Goal: Transaction & Acquisition: Purchase product/service

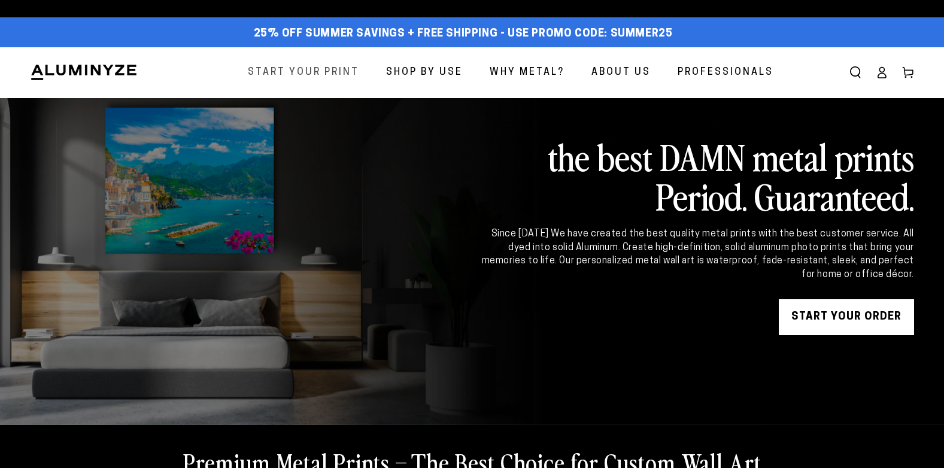
click at [323, 75] on span "Start Your Print" at bounding box center [303, 72] width 111 height 17
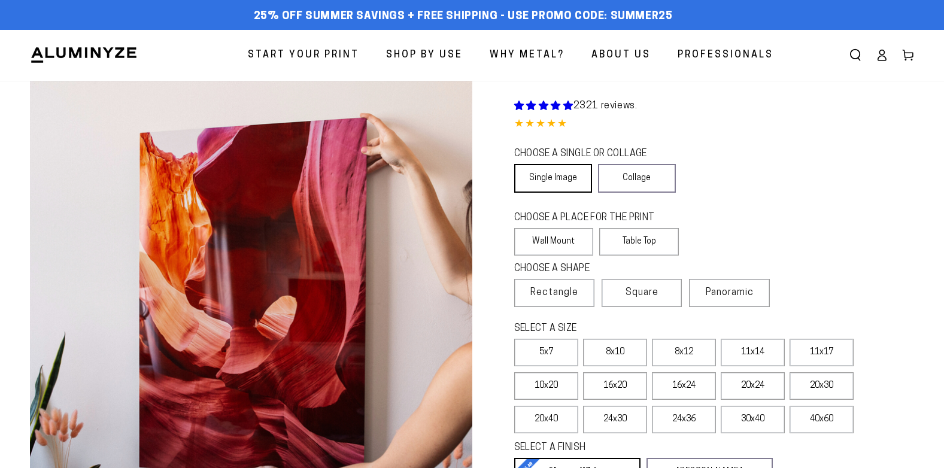
drag, startPoint x: 559, startPoint y: 174, endPoint x: 559, endPoint y: 190, distance: 16.2
click at [559, 174] on link "Single Image" at bounding box center [553, 178] width 78 height 29
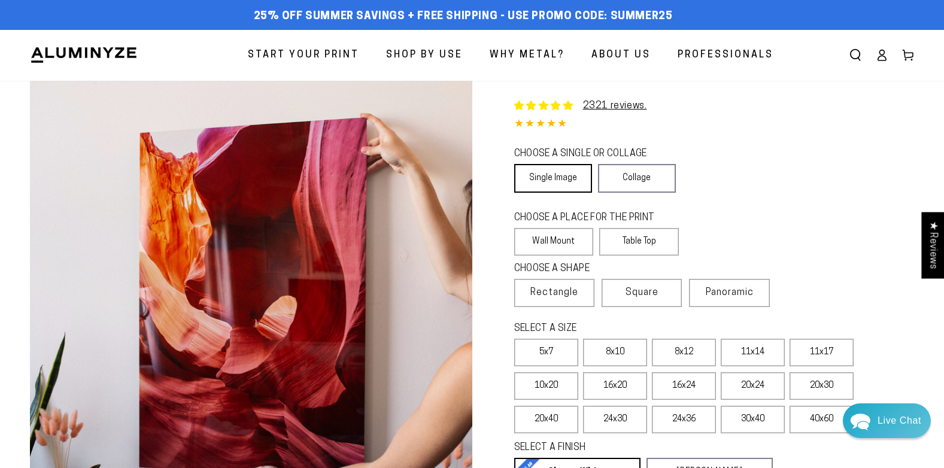
select select "**********"
click at [552, 245] on label "Wall Mount" at bounding box center [554, 242] width 80 height 28
click at [547, 287] on span "Rectangle" at bounding box center [554, 293] width 48 height 14
click at [747, 421] on label "30x40" at bounding box center [753, 420] width 64 height 28
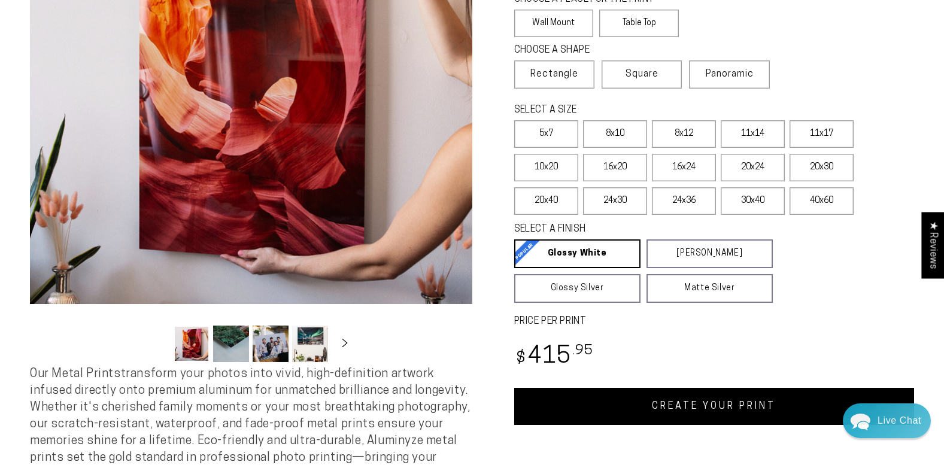
scroll to position [239, 0]
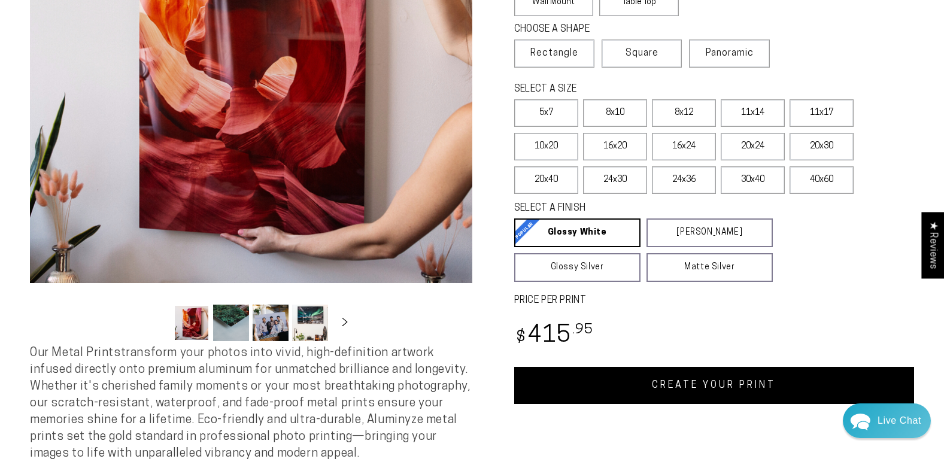
click at [726, 386] on link "CREATE YOUR PRINT" at bounding box center [714, 385] width 400 height 37
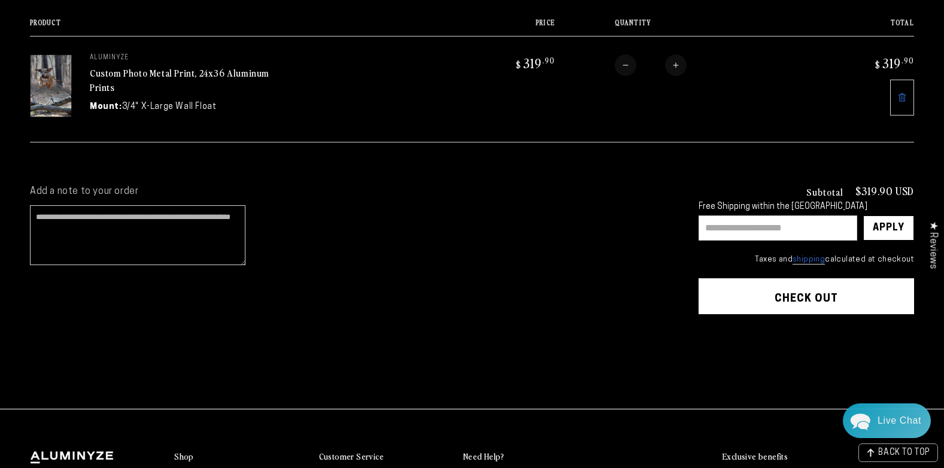
scroll to position [180, 0]
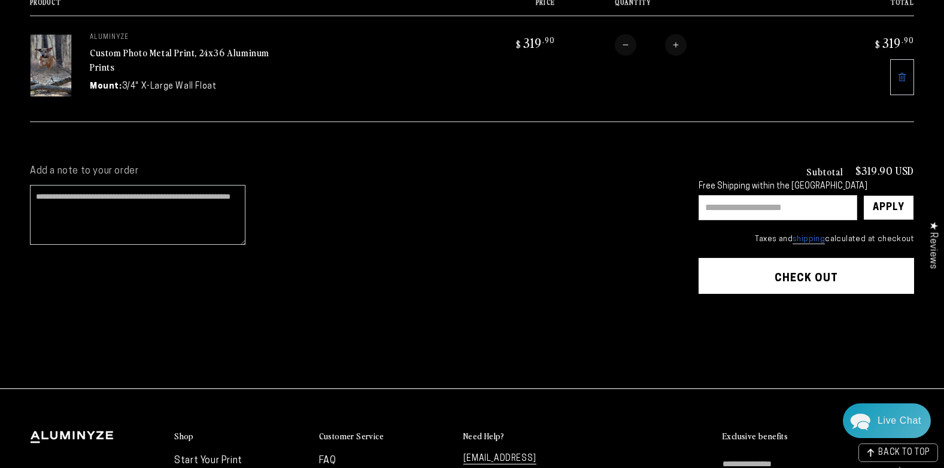
click at [803, 280] on button "Check out" at bounding box center [806, 276] width 215 height 36
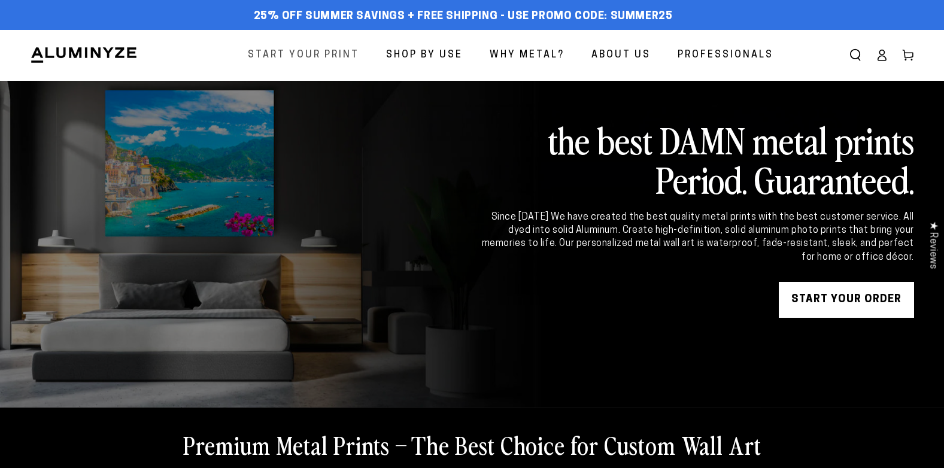
click at [317, 59] on span "Start Your Print" at bounding box center [303, 55] width 111 height 17
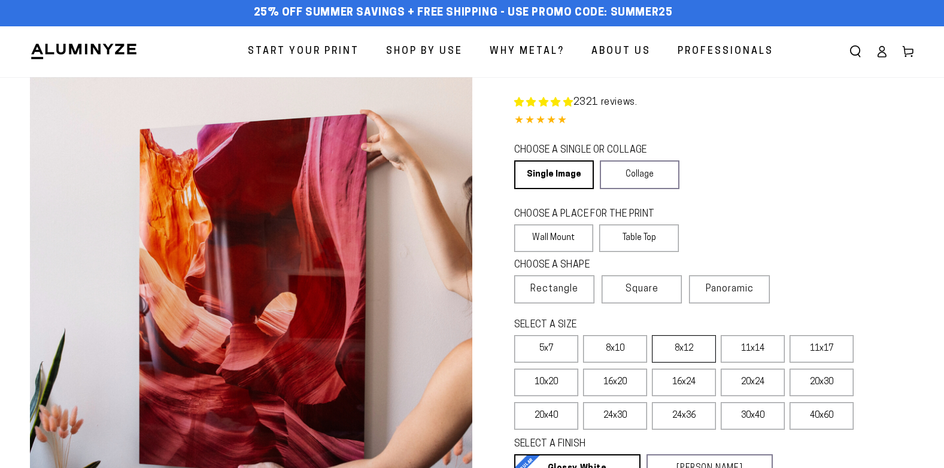
scroll to position [60, 0]
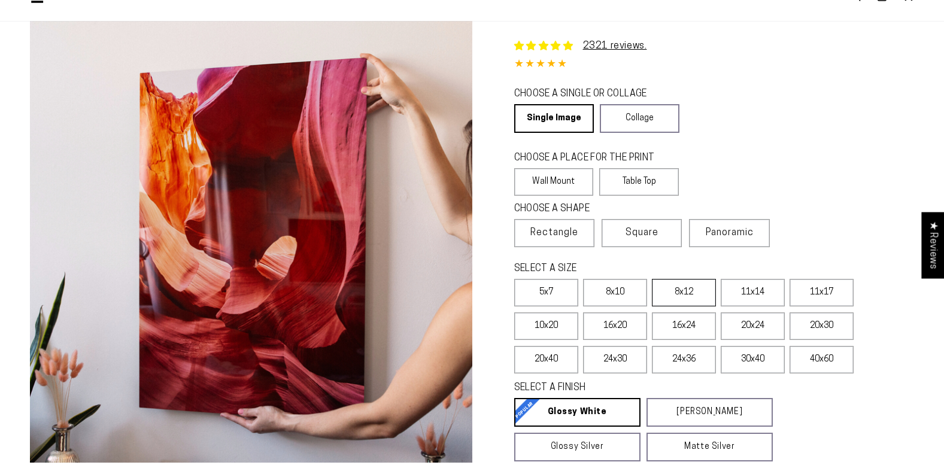
select select "**********"
click at [749, 291] on label "11x14" at bounding box center [753, 293] width 64 height 28
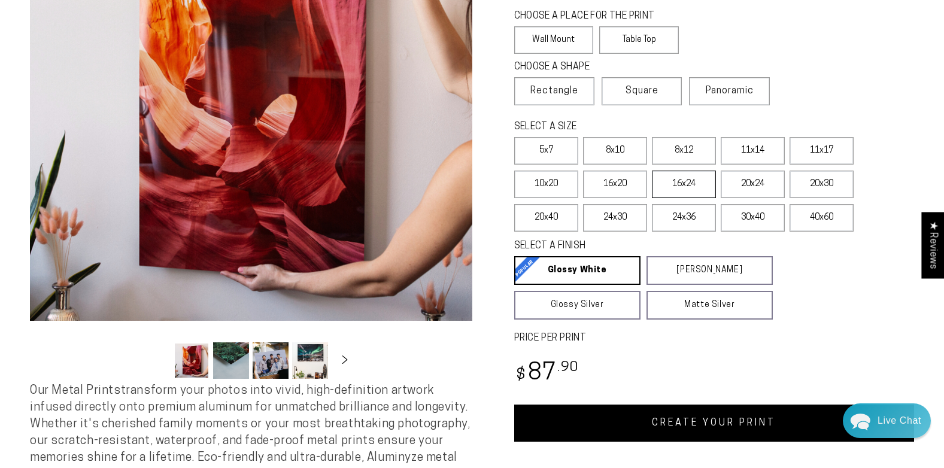
scroll to position [239, 0]
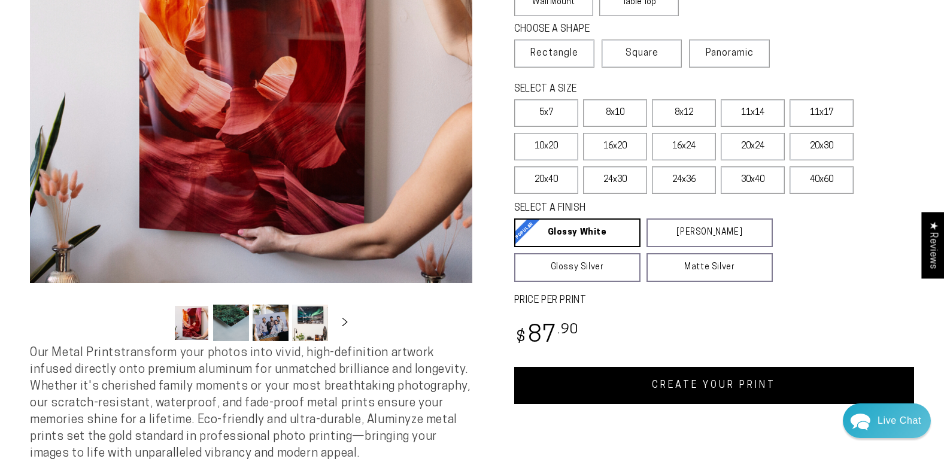
click at [692, 382] on link "CREATE YOUR PRINT" at bounding box center [714, 385] width 400 height 37
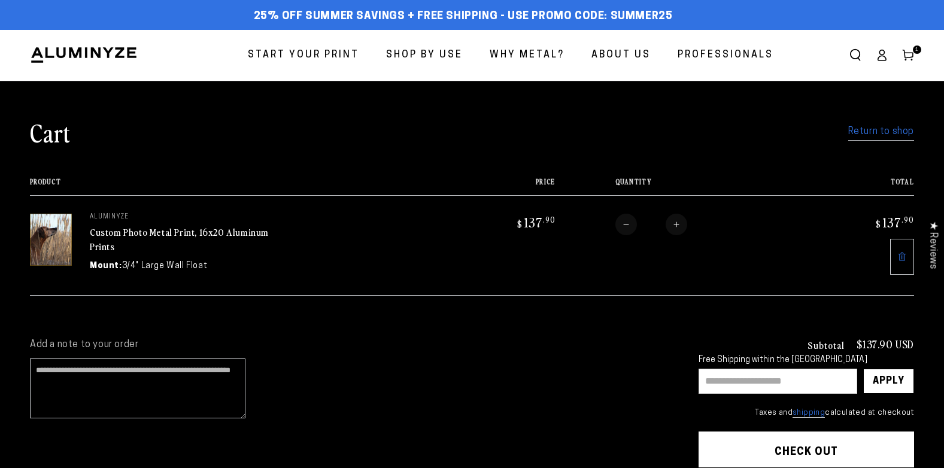
click at [804, 396] on div "Subtotal $137.90 USD Free Shipping within the [GEOGRAPHIC_DATA] Apply × Taxes a…" at bounding box center [806, 379] width 215 height 80
